Goal: Navigation & Orientation: Find specific page/section

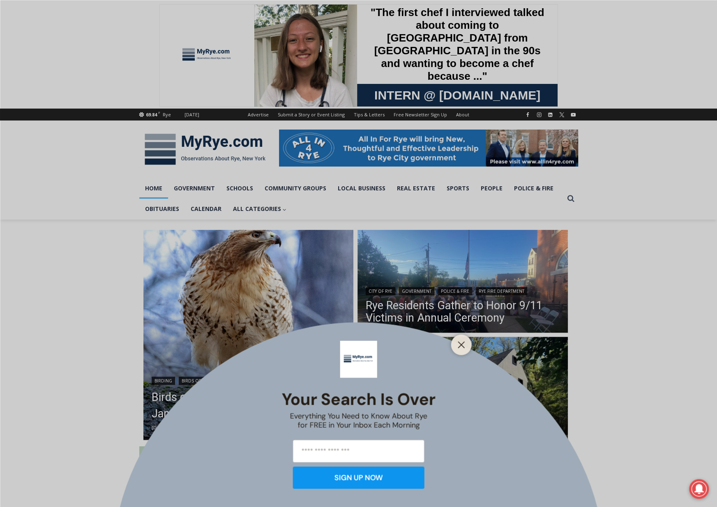
click at [451, 200] on div "Your Search is Over Everything You Need to Know About Rye for FREE in Your Inbo…" at bounding box center [358, 253] width 717 height 507
click at [459, 189] on div "Your Search is Over Everything You Need to Know About Rye for FREE in Your Inbo…" at bounding box center [358, 253] width 717 height 507
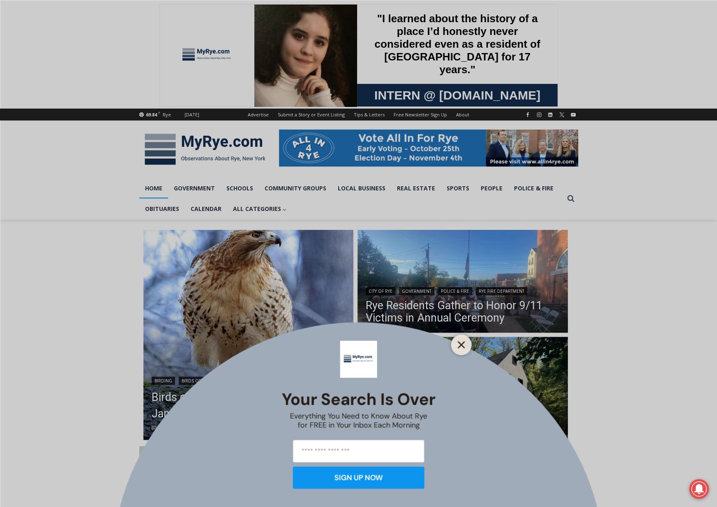
click at [465, 344] on button "Close" at bounding box center [462, 345] width 12 height 12
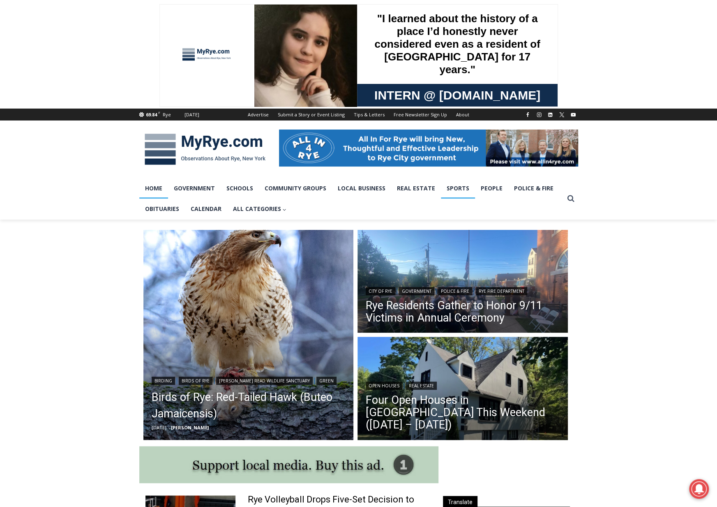
click at [458, 187] on link "Sports" at bounding box center [458, 188] width 34 height 21
